Goal: Transaction & Acquisition: Purchase product/service

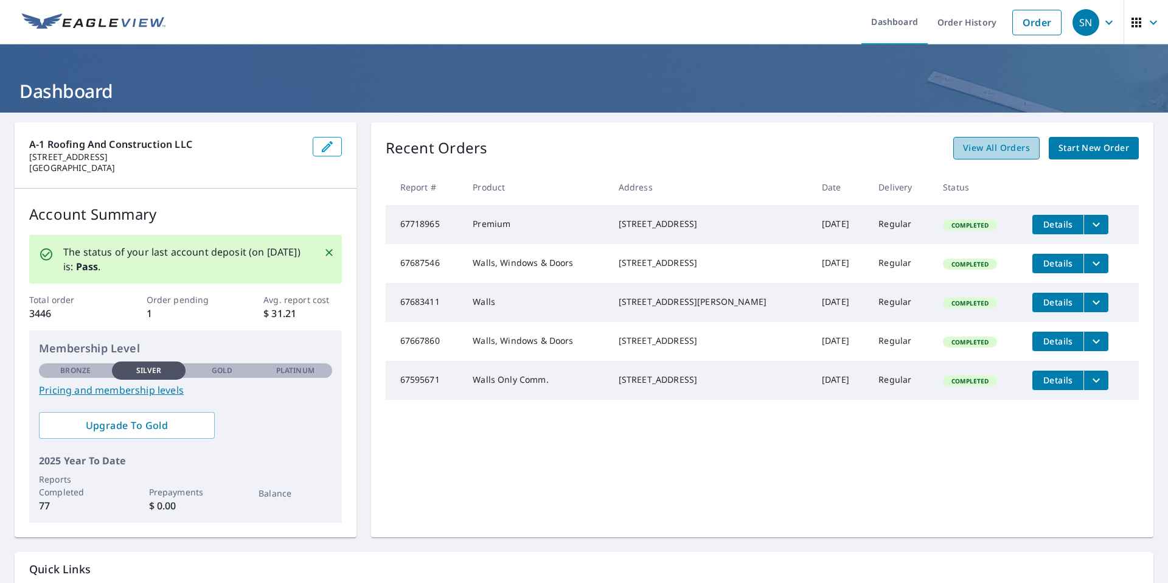
click at [1000, 146] on span "View All Orders" at bounding box center [996, 148] width 67 height 15
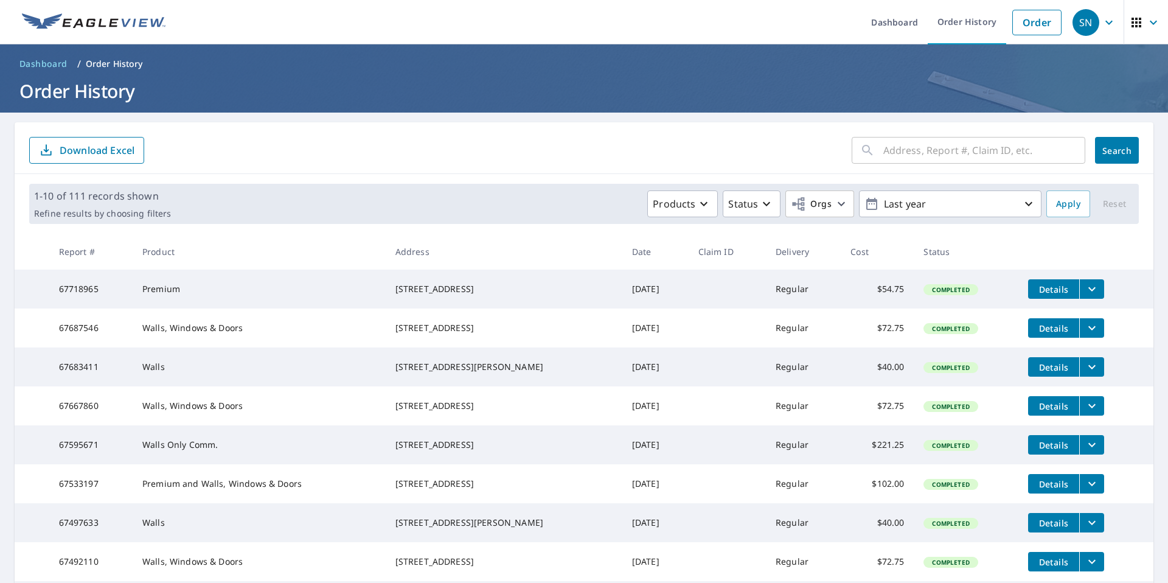
click at [884, 150] on input "text" at bounding box center [985, 150] width 202 height 34
type input "25 [PERSON_NAME]"
click button "Search" at bounding box center [1117, 150] width 44 height 27
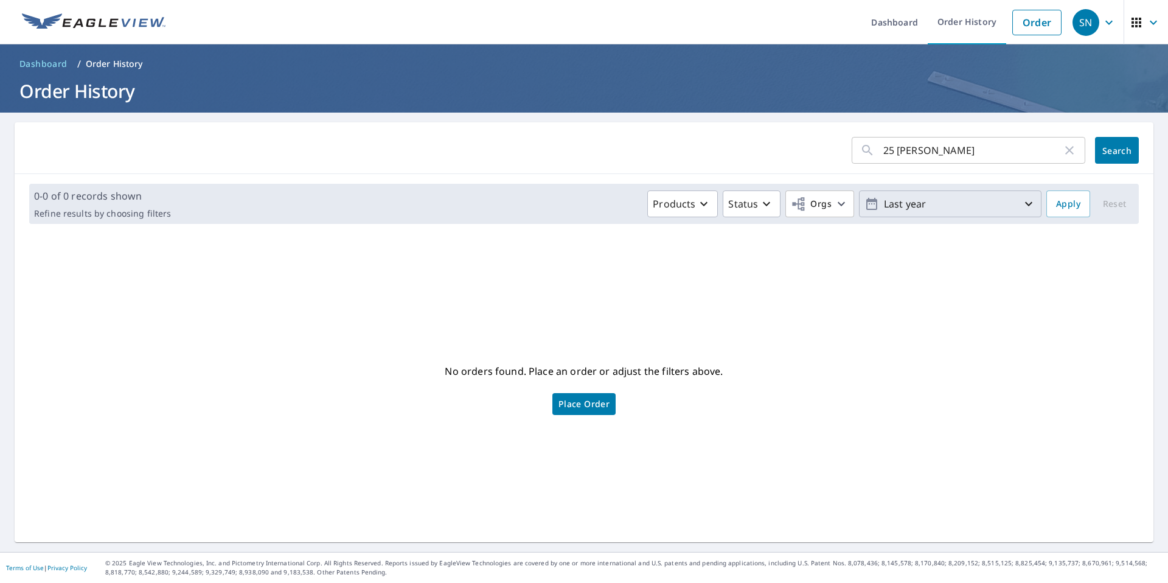
click at [899, 205] on p "Last year" at bounding box center [950, 203] width 142 height 21
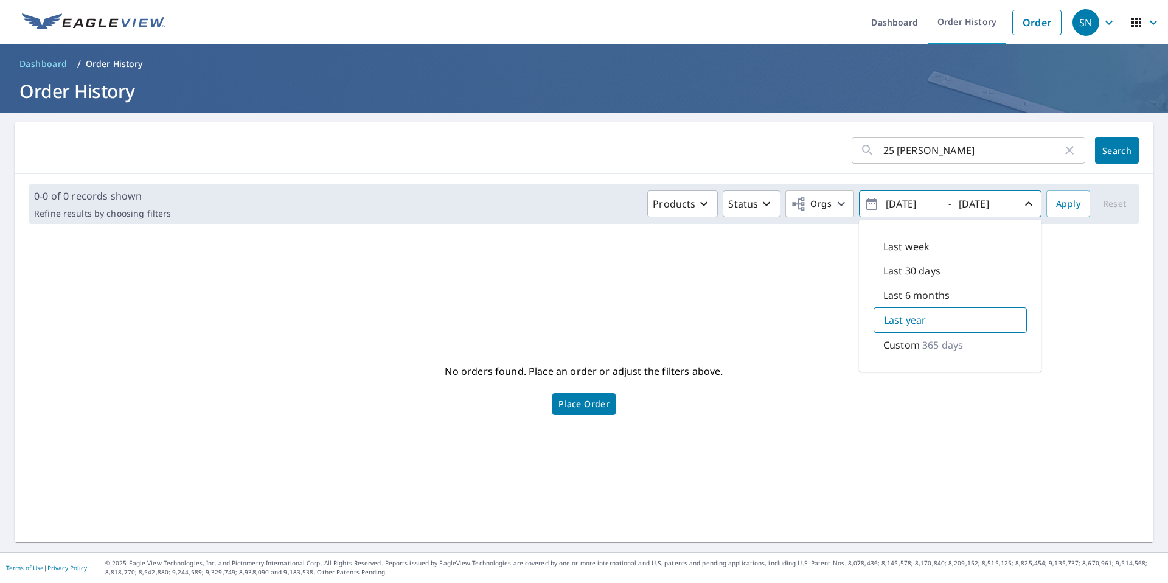
click at [901, 341] on p "Custom" at bounding box center [902, 345] width 37 height 15
click at [907, 198] on input "[DATE]" at bounding box center [912, 203] width 60 height 19
type input "[DATE]"
click at [943, 393] on div "No orders found. Place an order or adjust the filters above. Place Order" at bounding box center [584, 387] width 1120 height 289
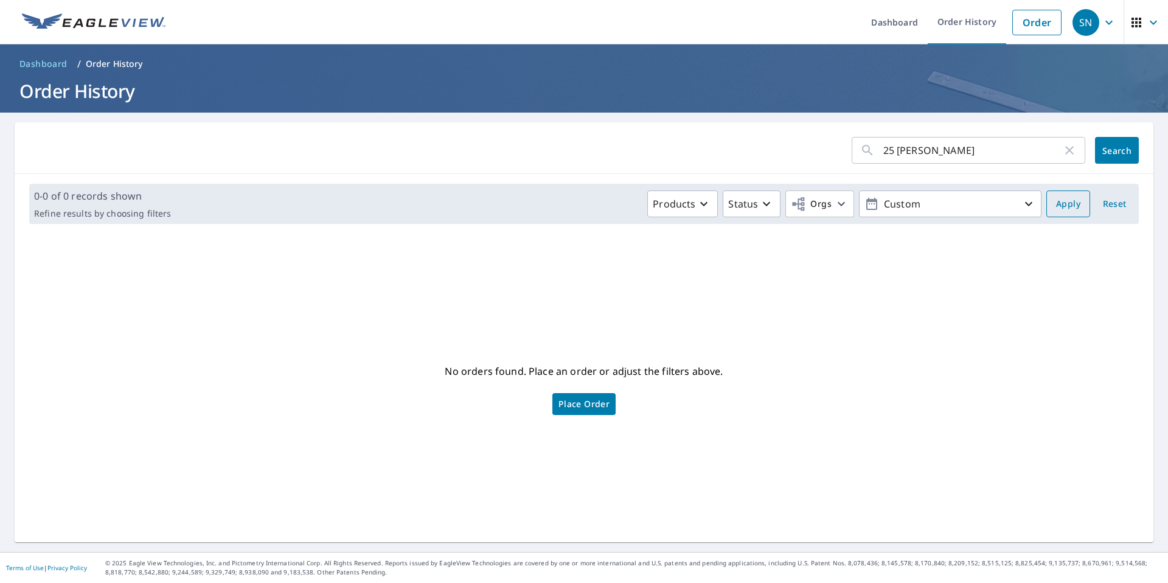
click at [1065, 207] on span "Apply" at bounding box center [1068, 204] width 24 height 15
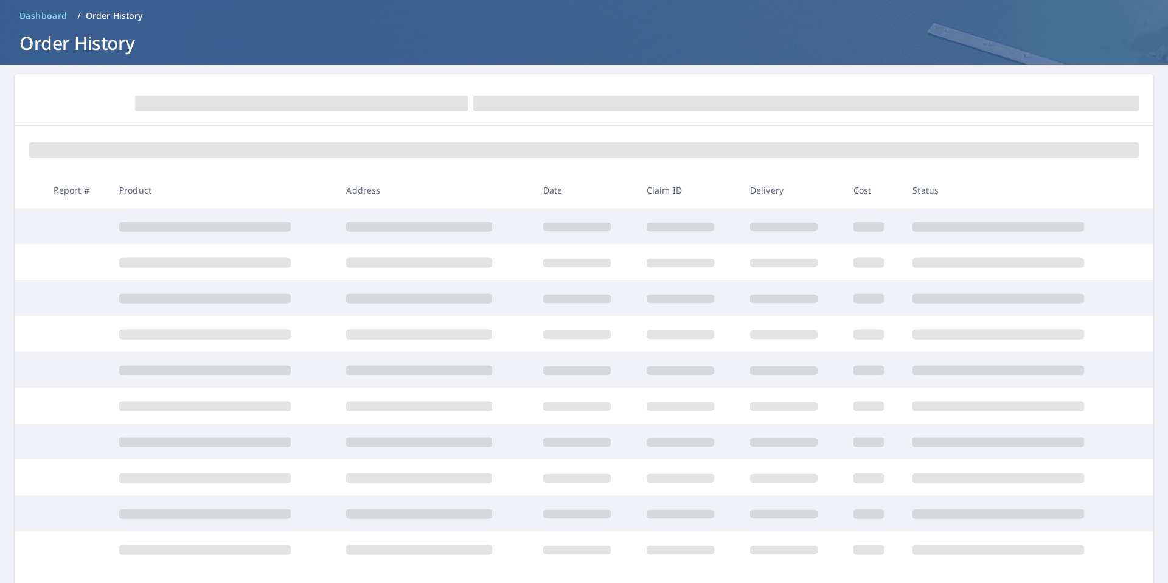
scroll to position [54, 0]
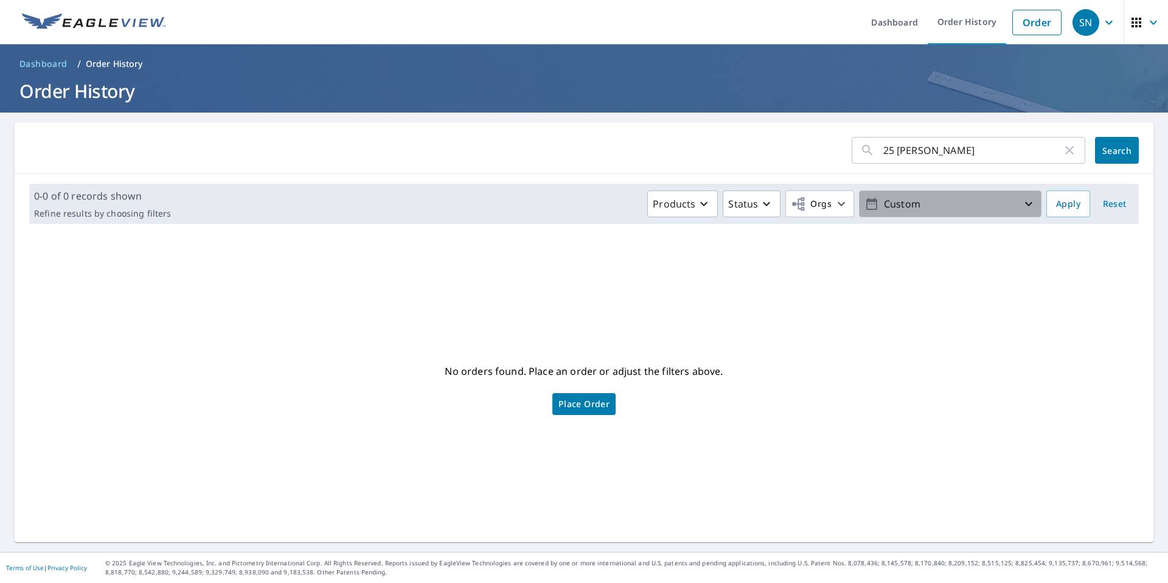
click at [969, 202] on p "Custom" at bounding box center [950, 203] width 142 height 21
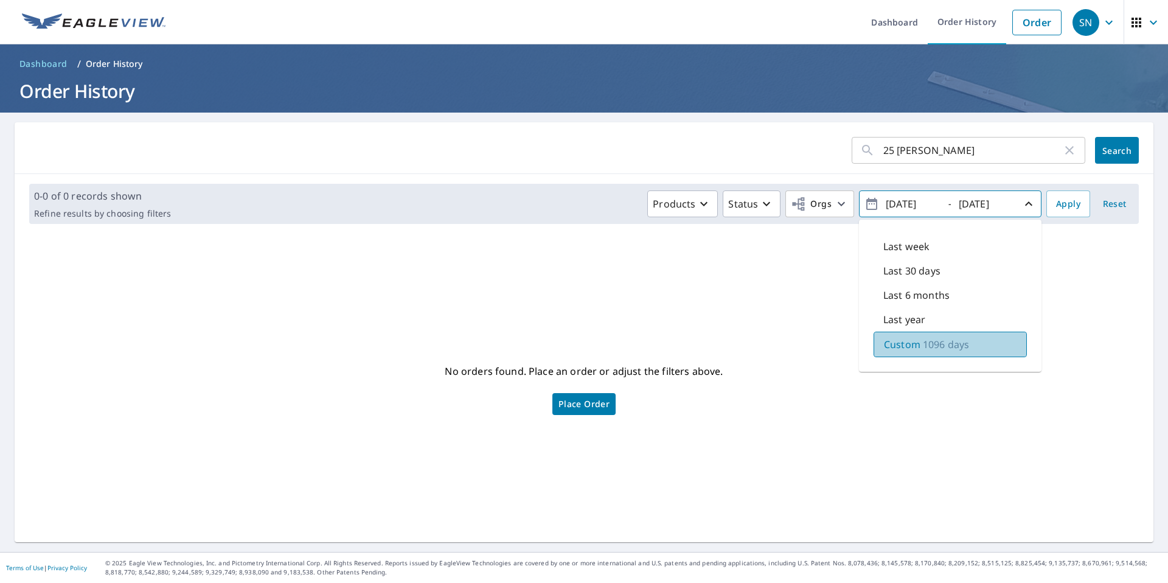
click at [910, 340] on p "Custom" at bounding box center [902, 344] width 37 height 15
click at [910, 201] on input "[DATE]" at bounding box center [912, 203] width 60 height 19
type input "[DATE]"
click at [1066, 208] on span "Apply" at bounding box center [1068, 204] width 24 height 15
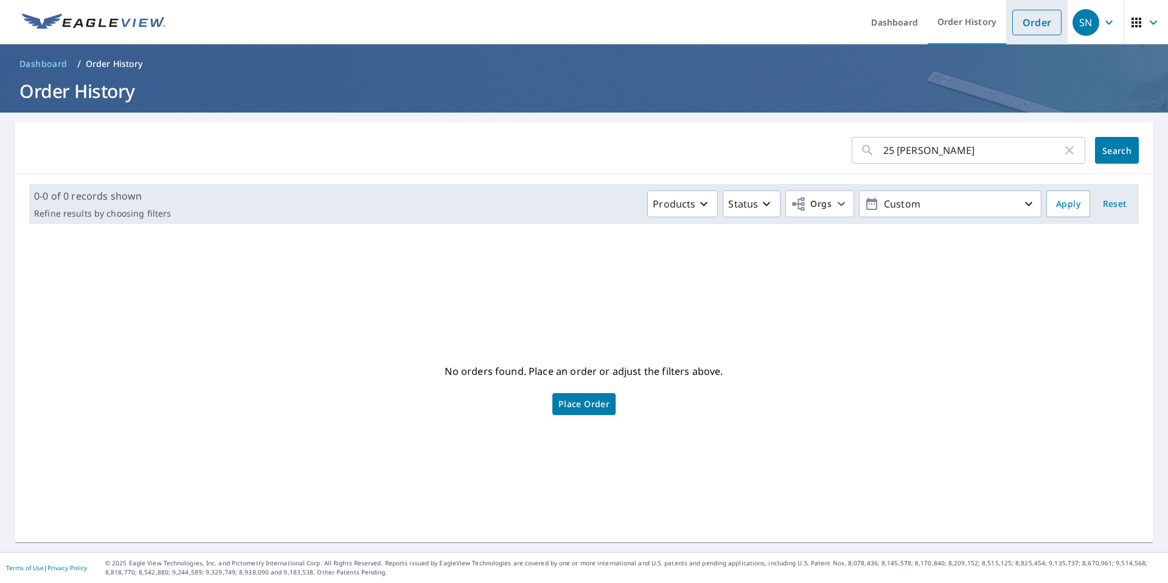
click at [1035, 18] on link "Order" at bounding box center [1037, 23] width 49 height 26
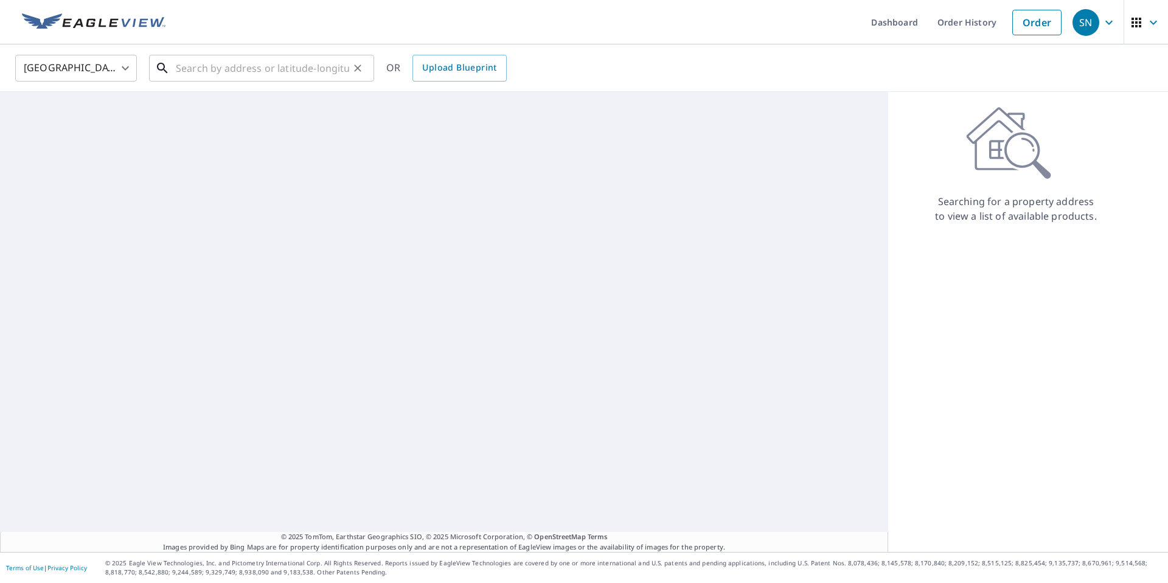
click at [227, 67] on input "text" at bounding box center [262, 68] width 173 height 34
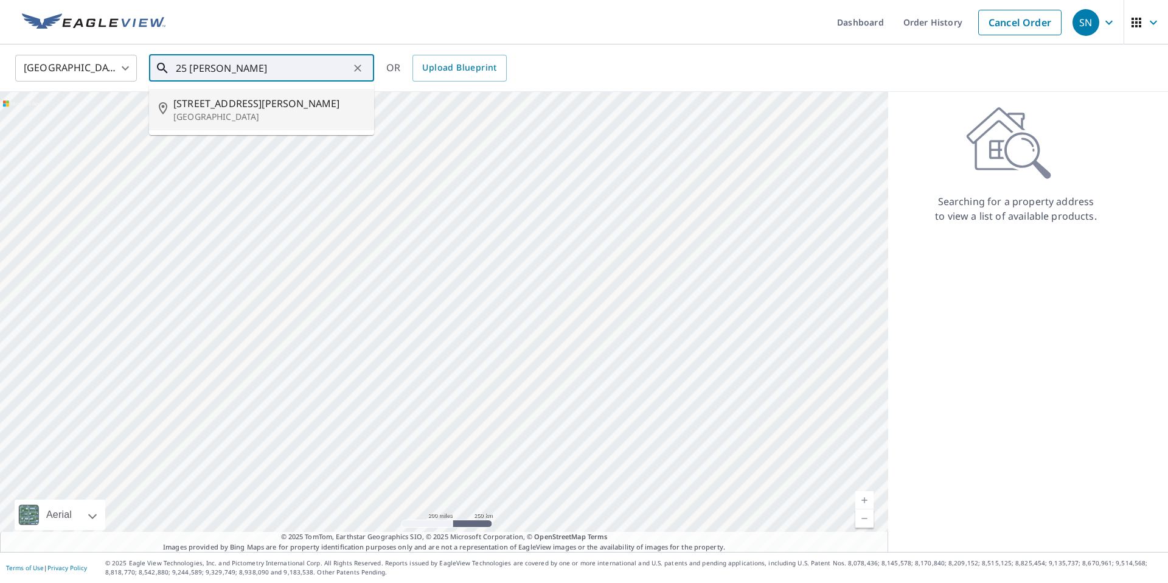
click at [199, 103] on span "[STREET_ADDRESS][PERSON_NAME]" at bounding box center [268, 103] width 191 height 15
type input "[STREET_ADDRESS][PERSON_NAME]"
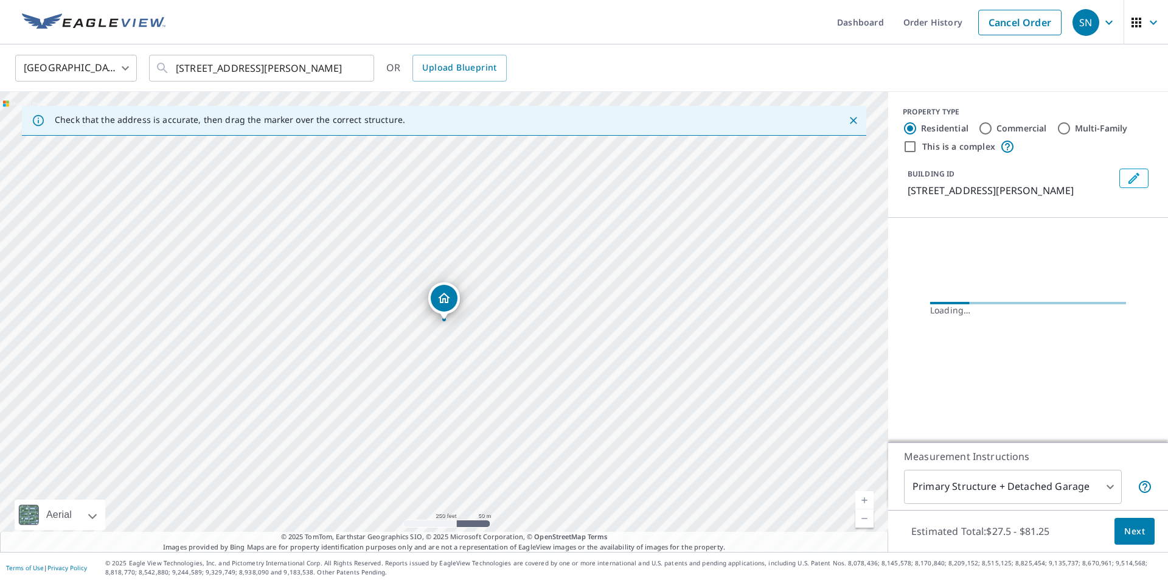
click at [1131, 533] on span "Next" at bounding box center [1134, 531] width 21 height 15
